Goal: Information Seeking & Learning: Learn about a topic

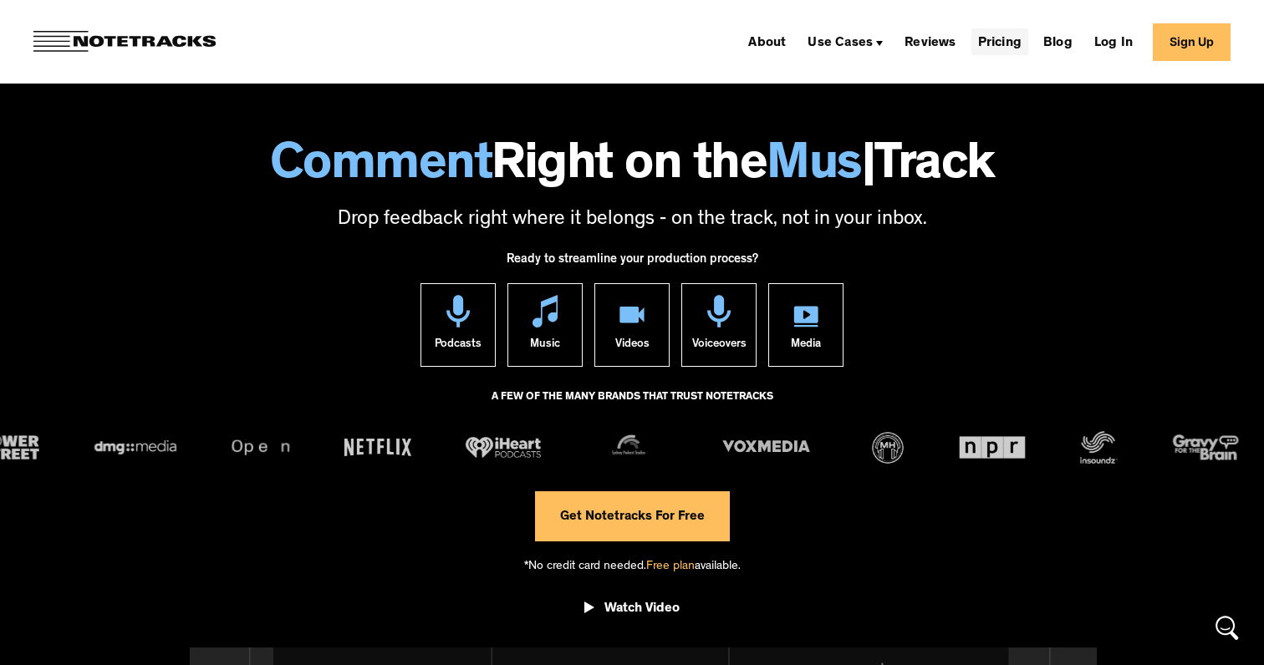
click at [994, 42] on link "Pricing" at bounding box center [999, 41] width 57 height 27
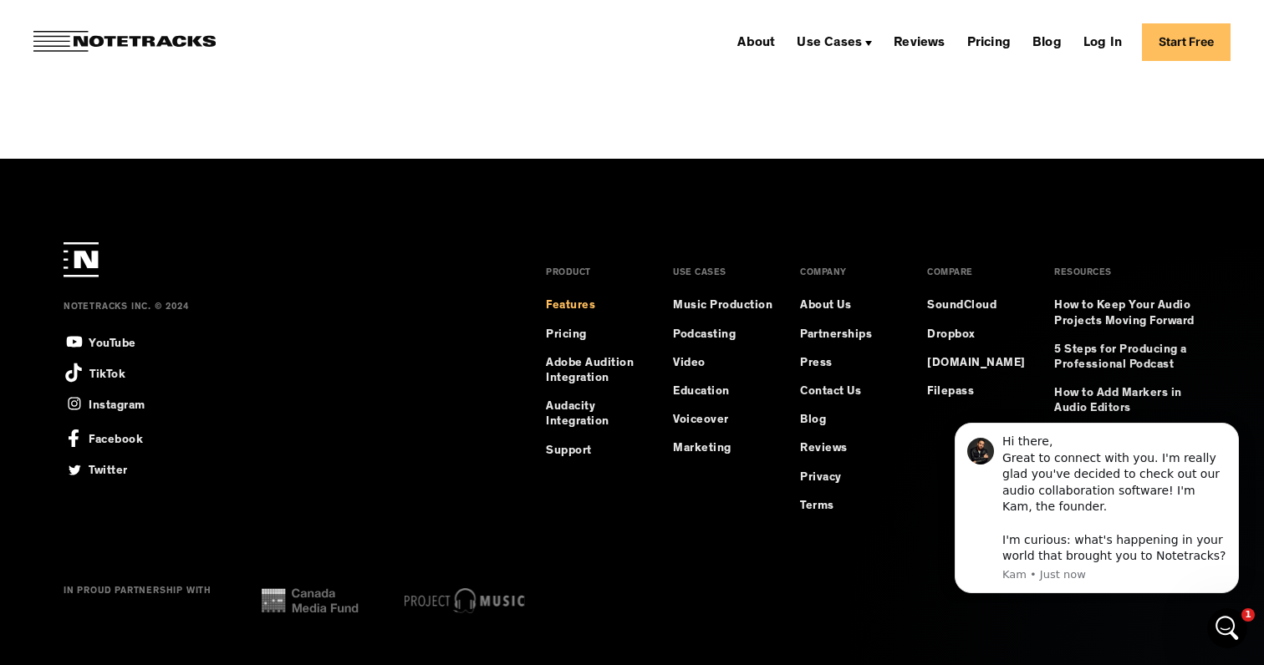
click at [565, 303] on link "Features" at bounding box center [570, 305] width 49 height 15
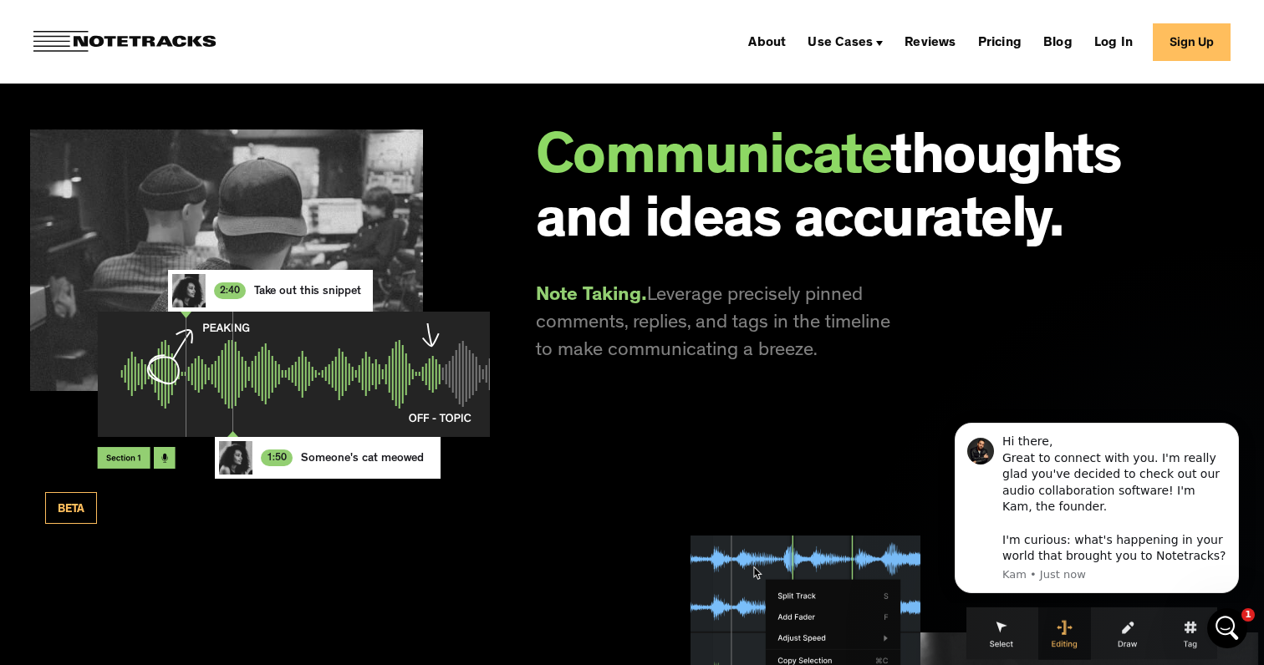
scroll to position [1869, 0]
